Goal: Communication & Community: Answer question/provide support

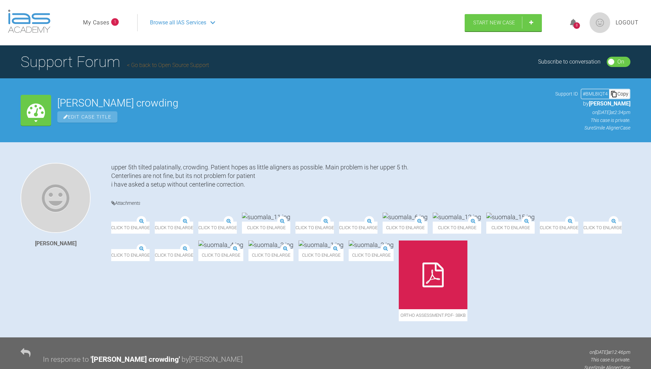
click at [575, 19] on icon at bounding box center [573, 23] width 7 height 8
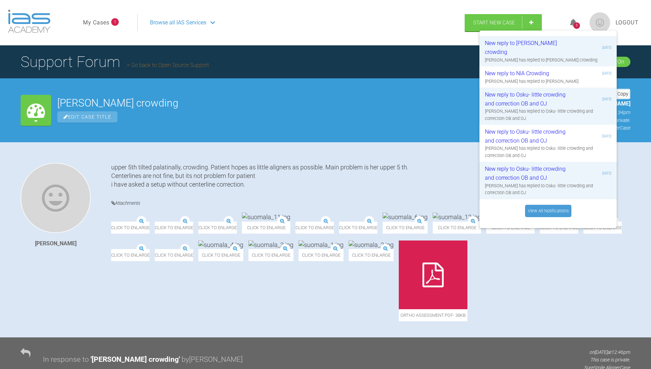
click at [575, 19] on icon at bounding box center [573, 23] width 7 height 8
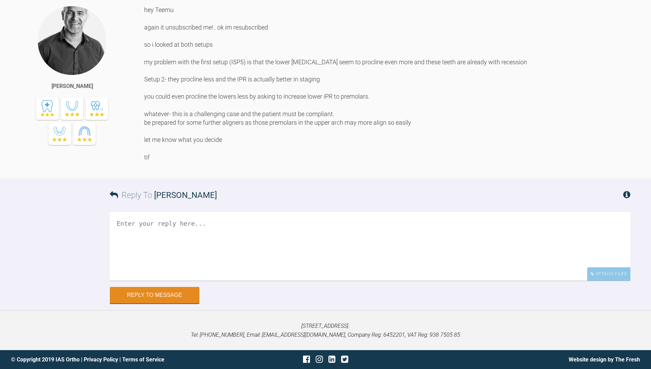
scroll to position [1966, 0]
drag, startPoint x: 144, startPoint y: 121, endPoint x: 370, endPoint y: 125, distance: 225.8
click at [370, 125] on div "hey Teemu again it unsubscribed me!.. ok im resubscribed so i looked at both se…" at bounding box center [387, 86] width 486 height 162
copy div "you could even procline the lowers less by asking to increase lower iPR to prem…"
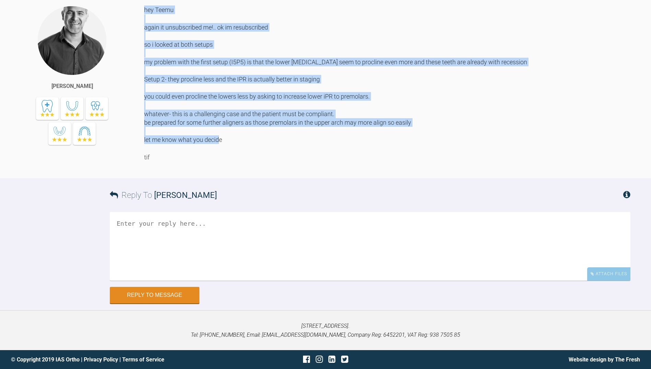
drag, startPoint x: 144, startPoint y: 35, endPoint x: 216, endPoint y: 178, distance: 159.6
click at [216, 167] on div "hey Teemu again it unsubscribed me!.. ok im resubscribed so i looked at both se…" at bounding box center [387, 86] width 486 height 162
copy div "hey [PERSON_NAME] again it unsubscribed me!.. ok im resubscribed so i looked at…"
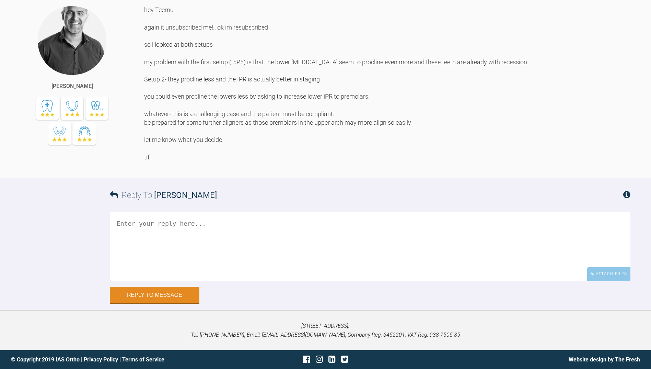
click at [167, 255] on textarea at bounding box center [370, 246] width 521 height 69
click at [146, 271] on textarea "Hey Tif I know tihis is challenging case. And Patient knows too." at bounding box center [370, 246] width 521 height 69
click at [306, 271] on textarea "Hey Tif I know this is challenging case. And Patient knows too." at bounding box center [370, 246] width 521 height 69
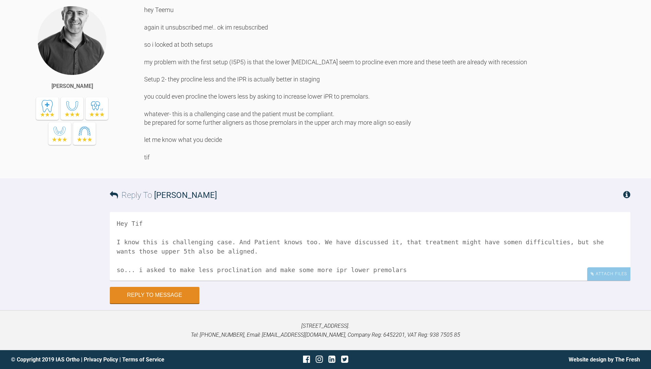
click at [330, 280] on textarea "Hey Tif I know this is challenging case. And Patient knows too. We have discuss…" at bounding box center [370, 246] width 521 height 69
click at [144, 251] on textarea "Hey Tif I know this is challenging case. And Patient knows too. We have discuss…" at bounding box center [370, 246] width 521 height 69
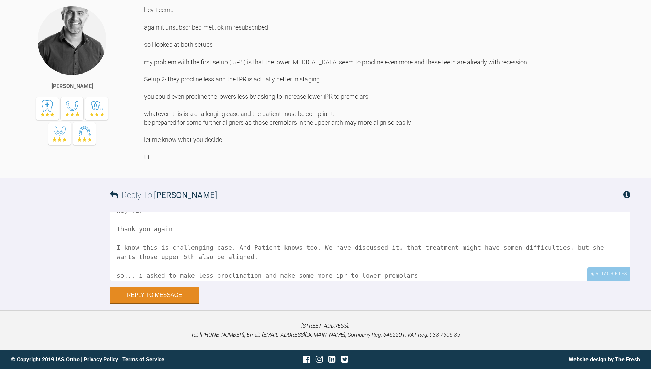
scroll to position [19, 0]
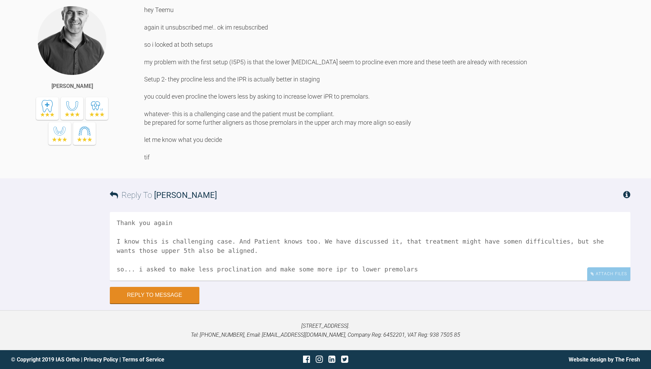
click at [394, 280] on textarea "Hey Tif Thank you again I know this is challenging case. And Patient knows too.…" at bounding box center [370, 246] width 521 height 69
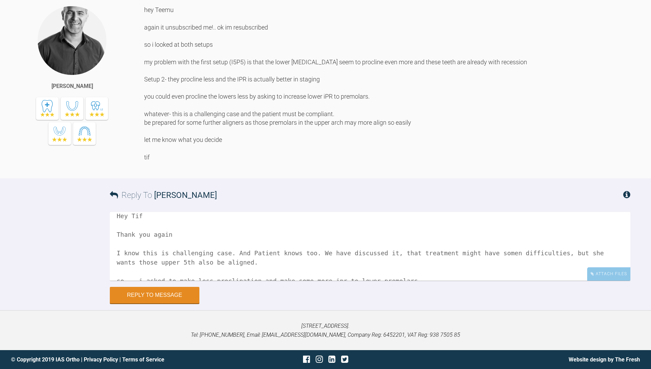
scroll to position [0, 0]
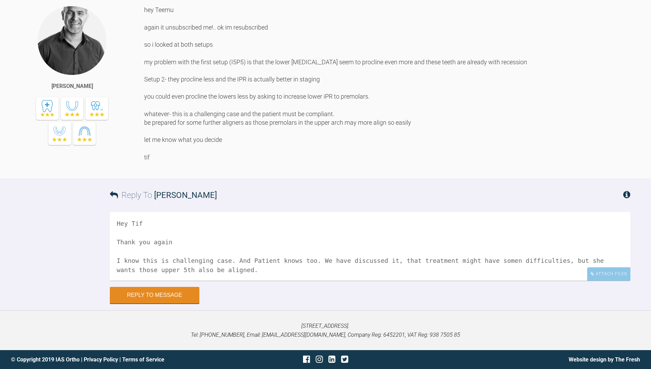
drag, startPoint x: 158, startPoint y: 304, endPoint x: 114, endPoint y: 242, distance: 76.3
click at [114, 242] on textarea "Hey Tif Thank you again I know this is challenging case. And Patient knows too.…" at bounding box center [370, 246] width 521 height 69
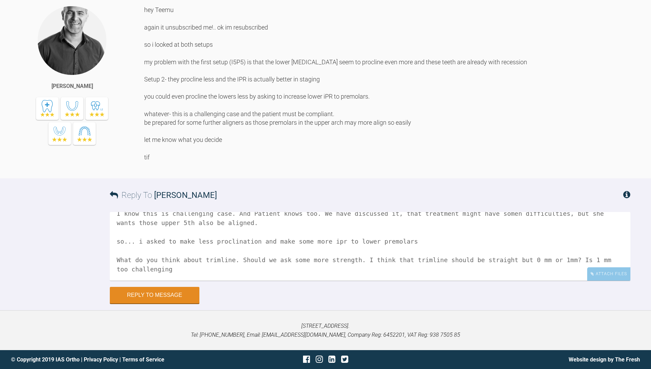
scroll to position [1993, 0]
click at [160, 268] on textarea "Hey Tif Thank you again I know this is challenging case. And Patient knows too.…" at bounding box center [370, 246] width 521 height 69
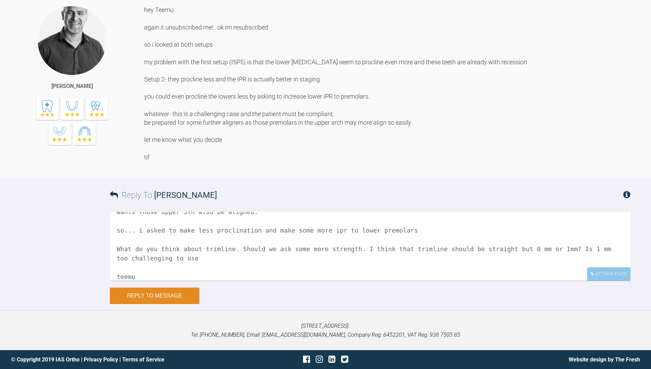
type textarea "Hey Tif Thank you again I know this is challenging case. And Patient knows too.…"
click at [163, 294] on button "Reply to Message" at bounding box center [155, 295] width 90 height 16
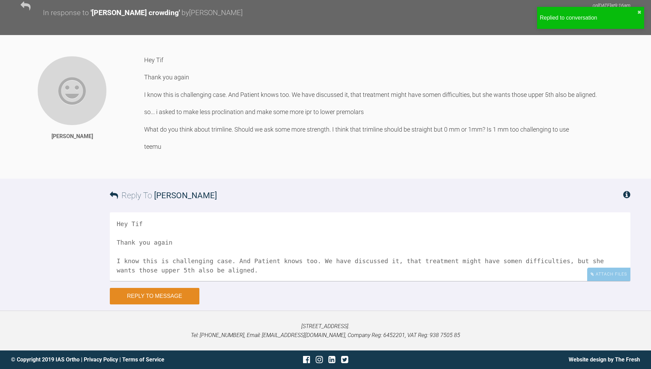
scroll to position [2181, 0]
